Goal: Information Seeking & Learning: Learn about a topic

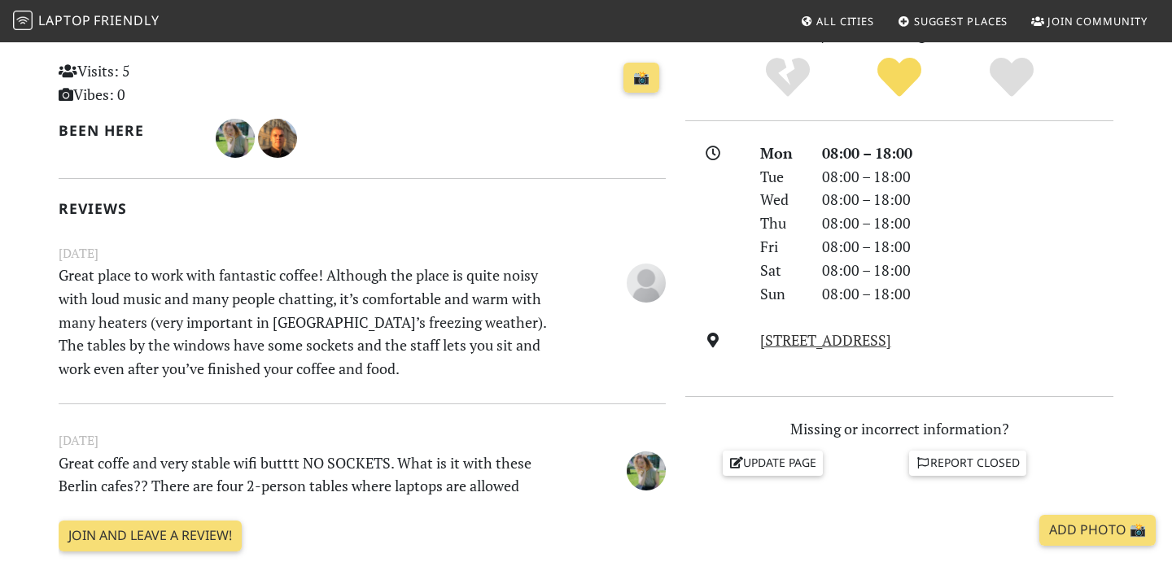
scroll to position [374, 0]
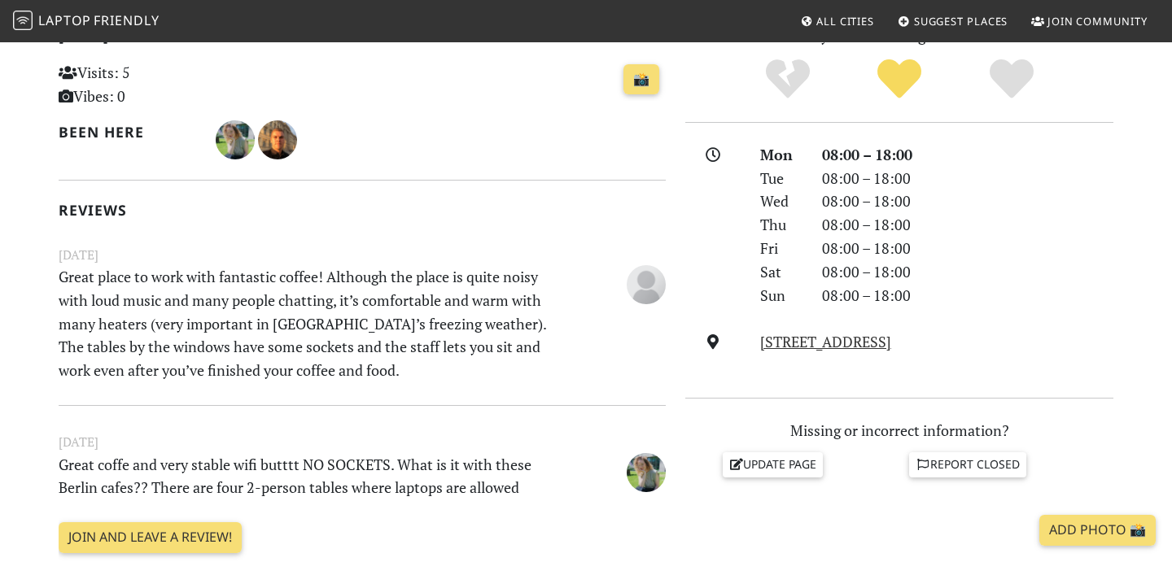
click at [422, 301] on p "Great place to work with fantastic coffee! Although the place is quite noisy wi…" at bounding box center [310, 323] width 522 height 117
click at [457, 326] on p "Great place to work with fantastic coffee! Although the place is quite noisy wi…" at bounding box center [310, 323] width 522 height 117
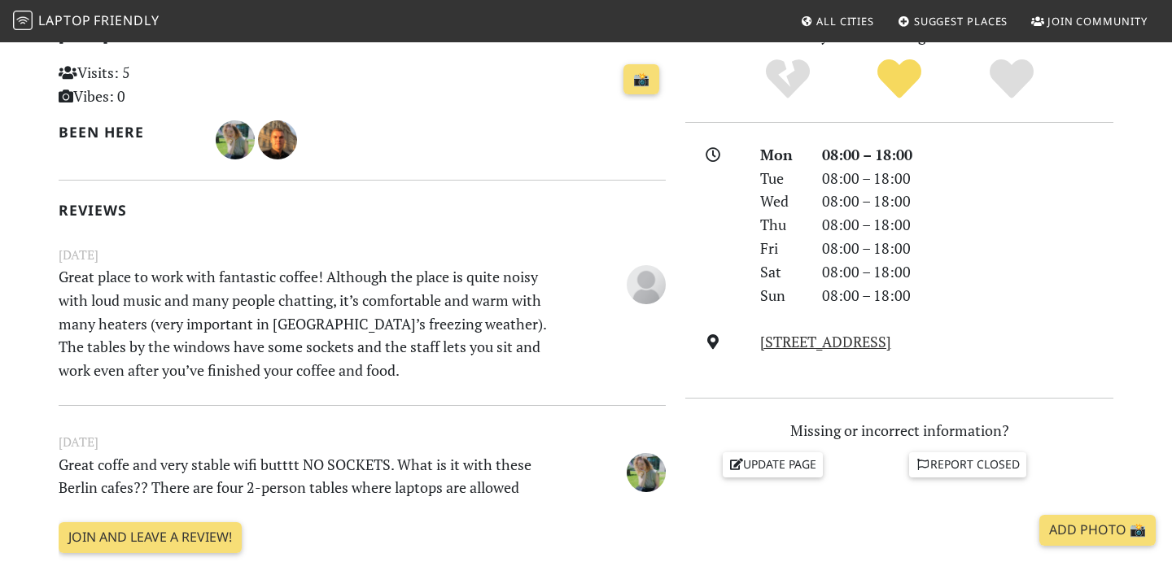
click at [457, 326] on p "Great place to work with fantastic coffee! Although the place is quite noisy wi…" at bounding box center [310, 323] width 522 height 117
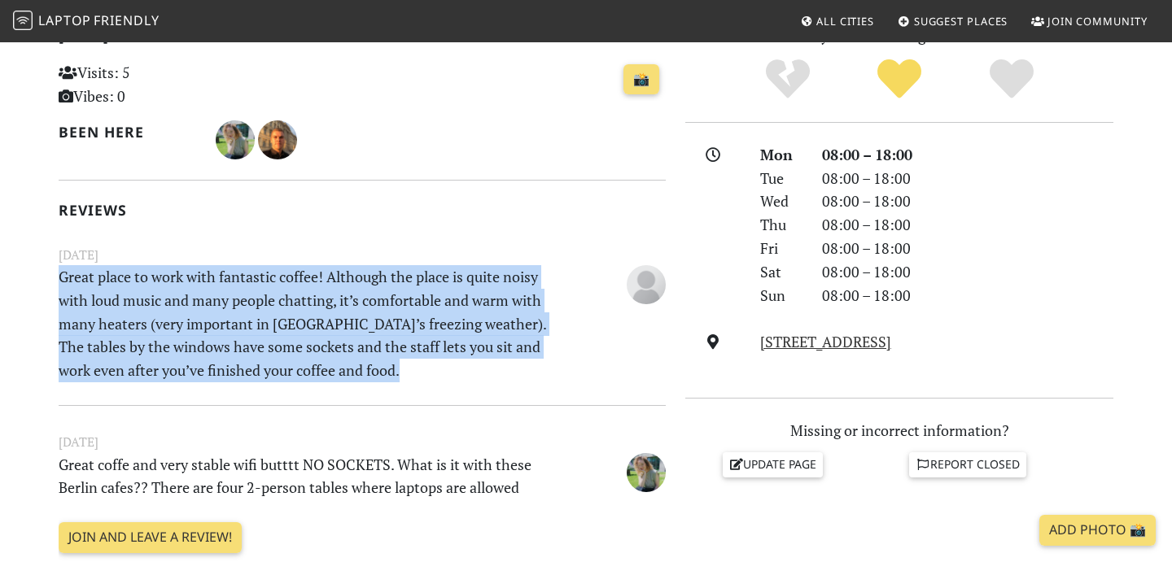
click at [457, 326] on p "Great place to work with fantastic coffee! Although the place is quite noisy wi…" at bounding box center [310, 323] width 522 height 117
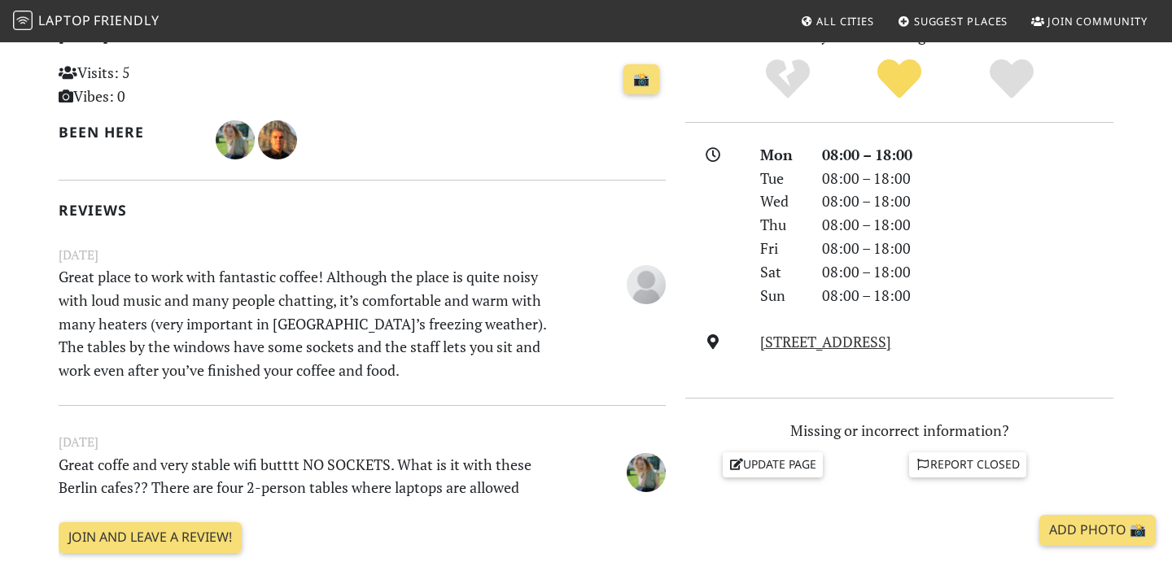
click at [457, 326] on p "Great place to work with fantastic coffee! Although the place is quite noisy wi…" at bounding box center [310, 323] width 522 height 117
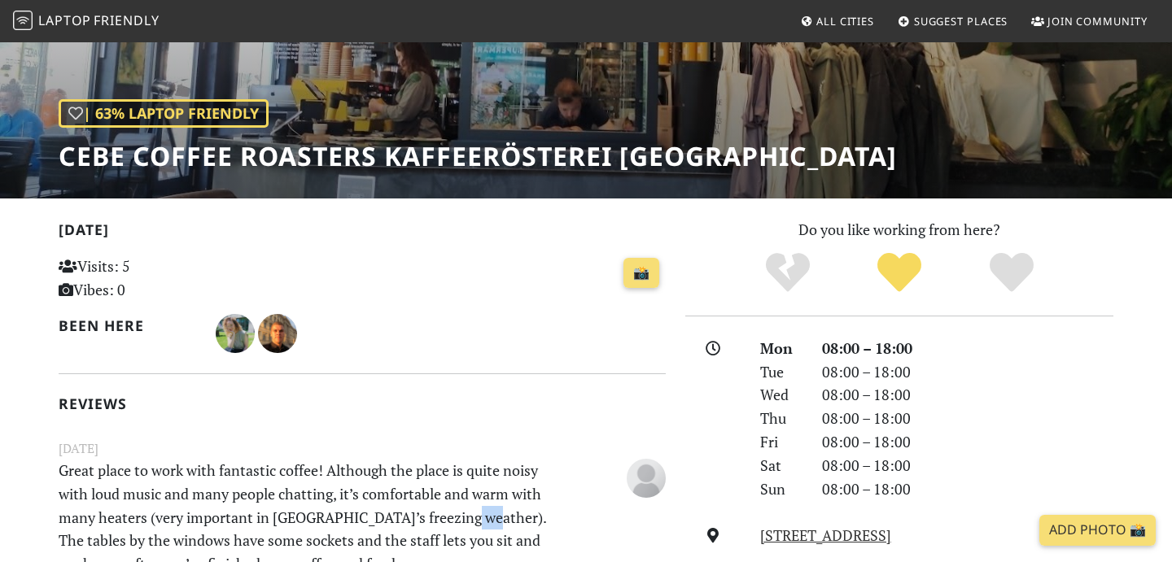
scroll to position [522, 0]
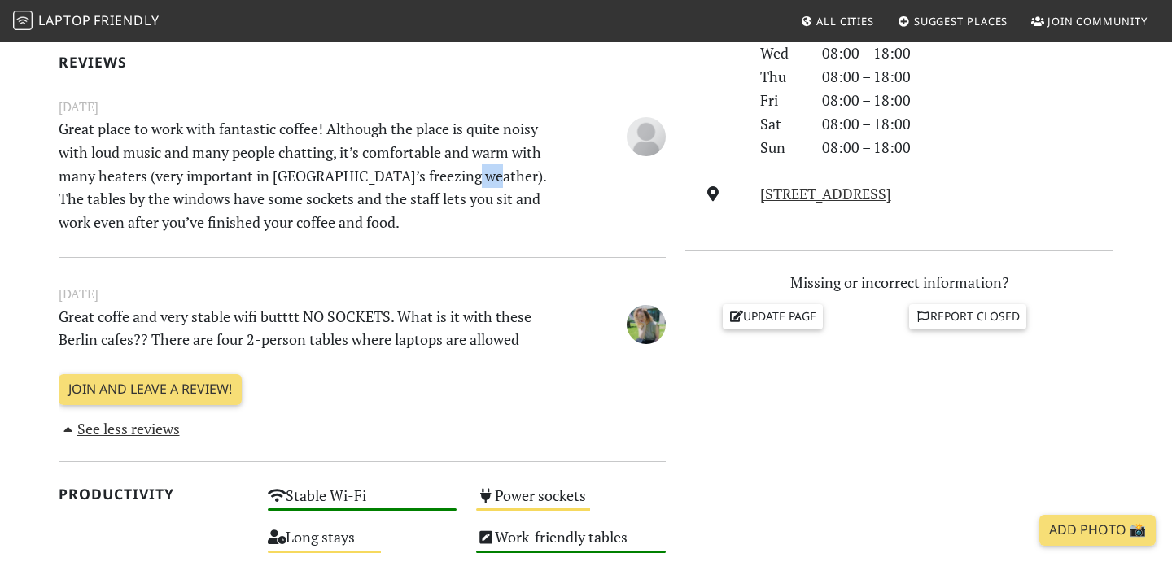
click at [460, 326] on p "Great coffe and very stable wifi butttt NO SOCKETS. What is it with these Berli…" at bounding box center [310, 328] width 522 height 47
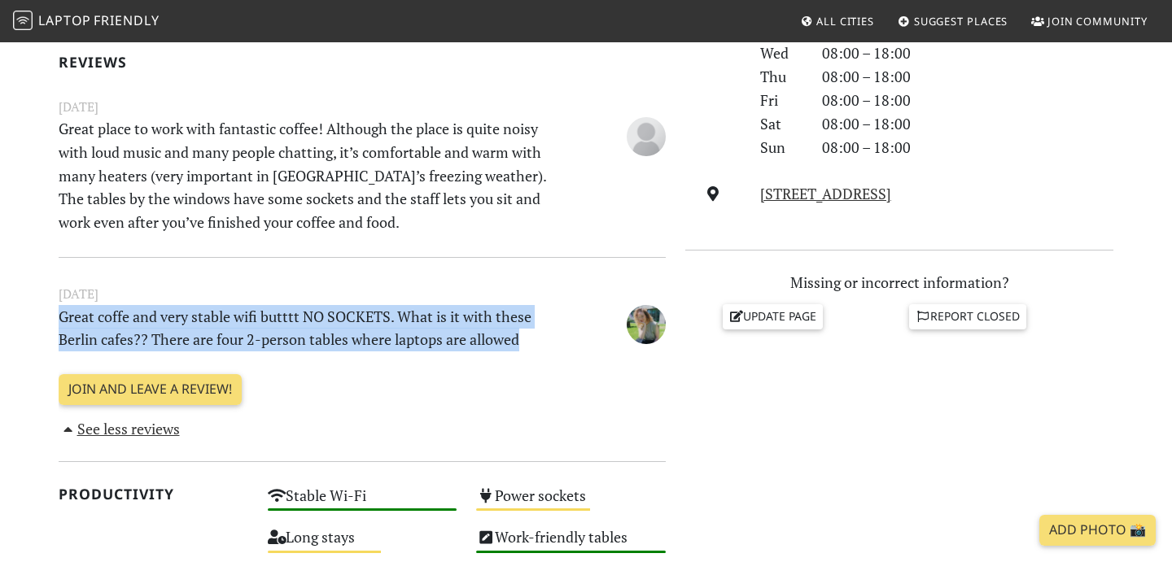
click at [460, 326] on p "Great coffe and very stable wifi butttt NO SOCKETS. What is it with these Berli…" at bounding box center [310, 328] width 522 height 47
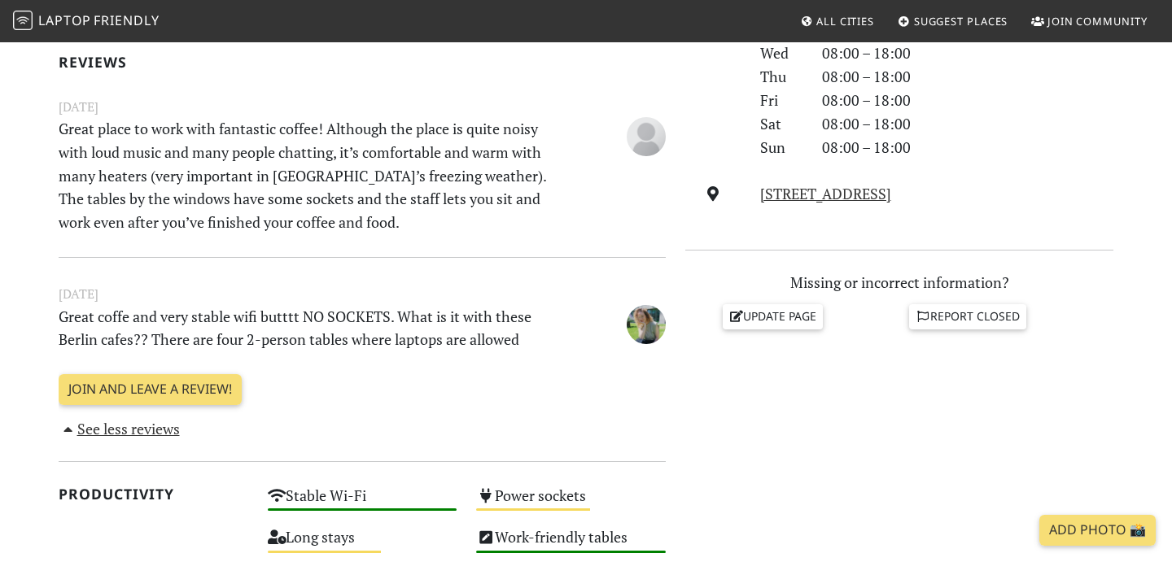
click at [460, 326] on p "Great coffe and very stable wifi butttt NO SOCKETS. What is it with these Berli…" at bounding box center [310, 328] width 522 height 47
